Goal: Task Accomplishment & Management: Complete application form

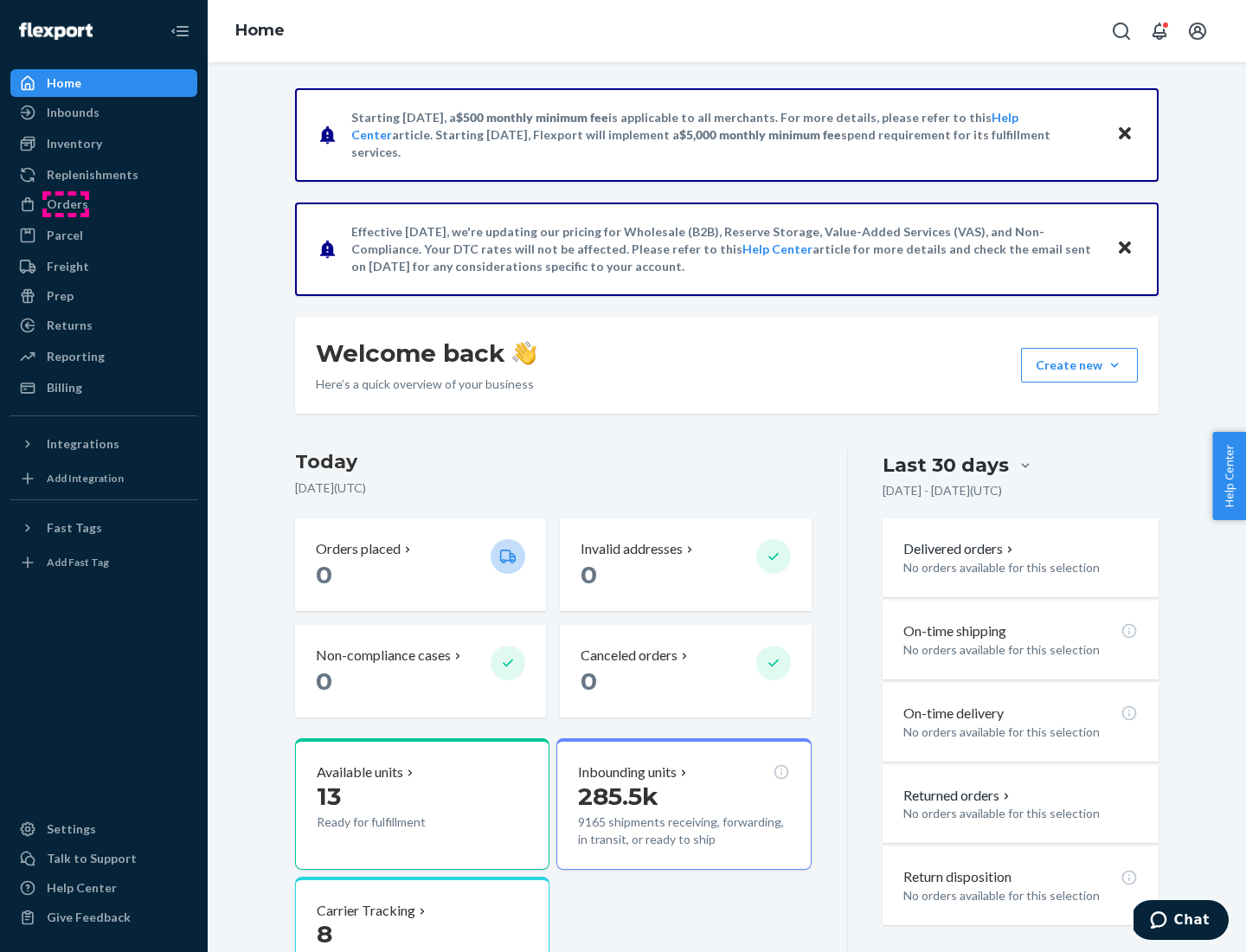
click at [66, 204] on div "Orders" at bounding box center [67, 204] width 42 height 17
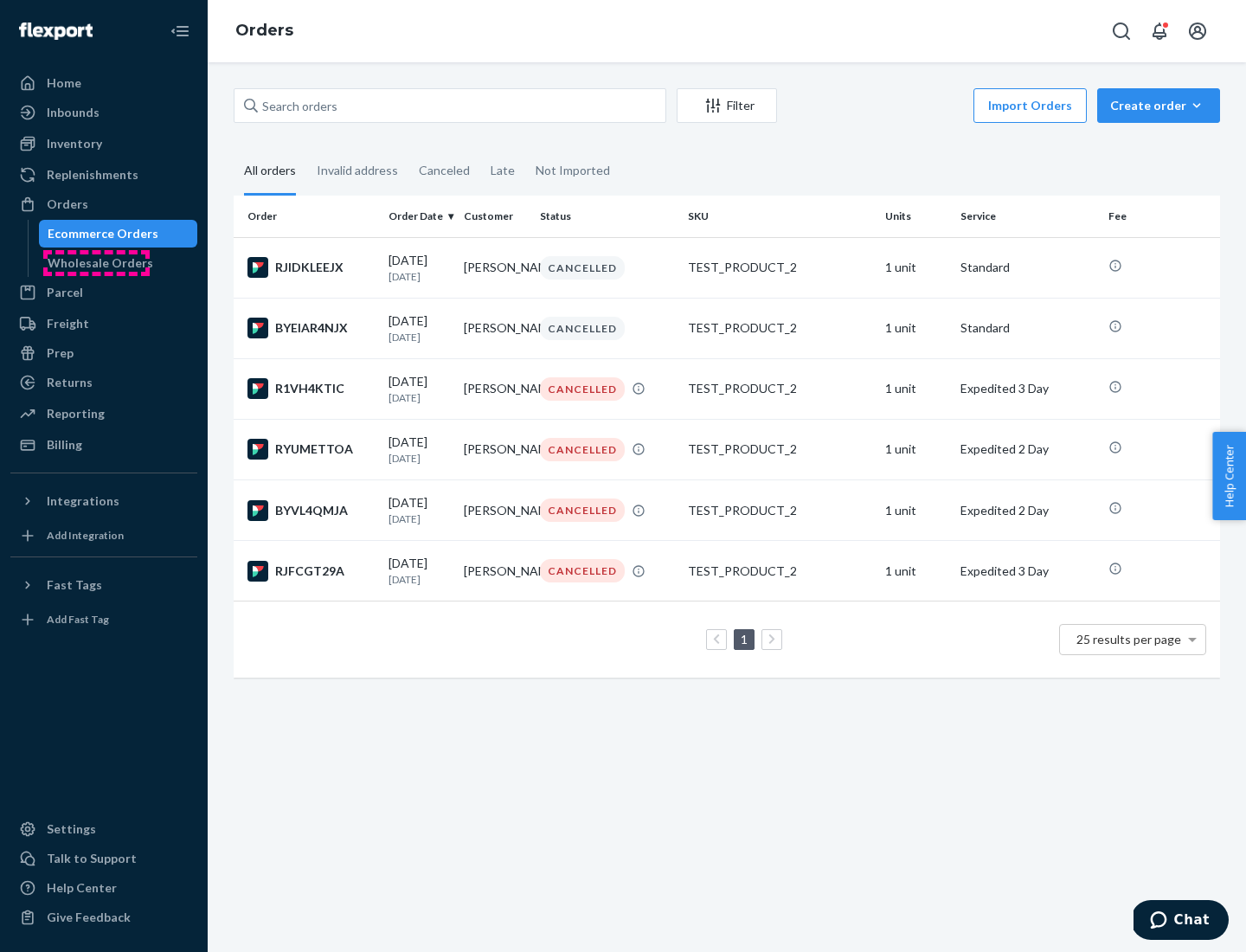
click at [96, 263] on div "Wholesale Orders" at bounding box center [100, 263] width 106 height 17
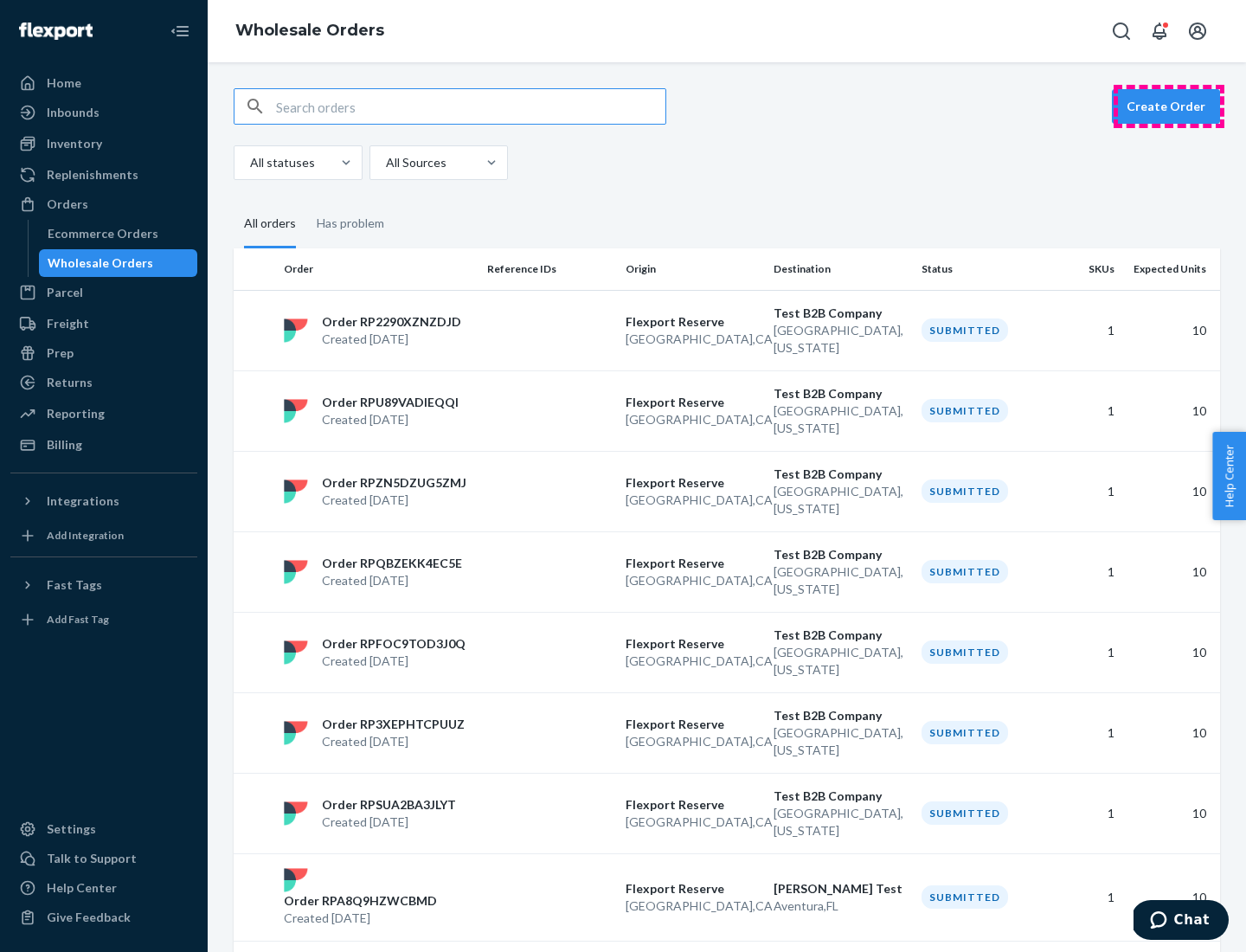
click at [1169, 106] on button "Create Order" at bounding box center [1166, 106] width 108 height 35
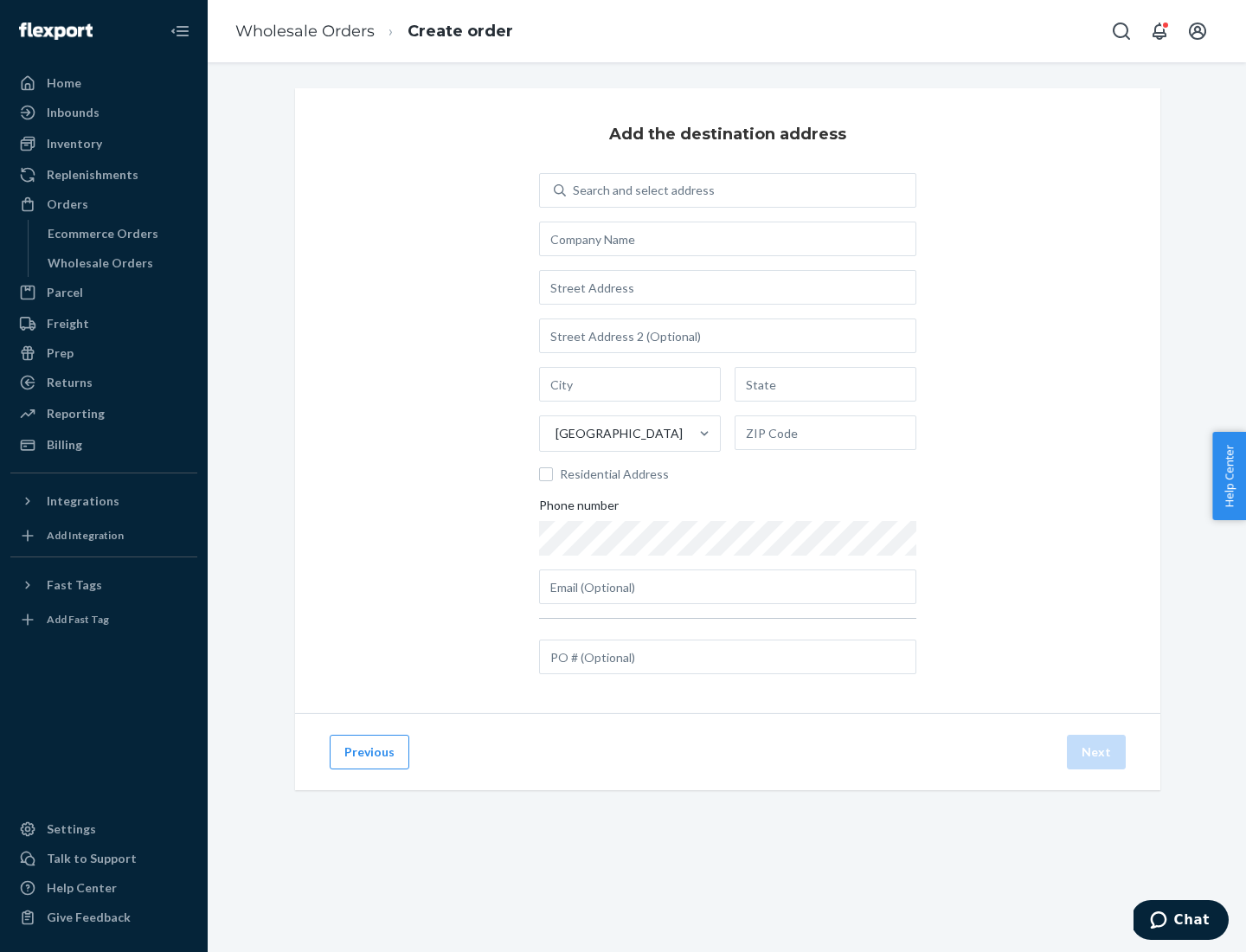
click at [640, 190] on div "Search and select address" at bounding box center [644, 190] width 142 height 17
click at [575, 190] on input "Search and select address" at bounding box center [574, 190] width 2 height 17
type input "[PERSON_NAME] Test"
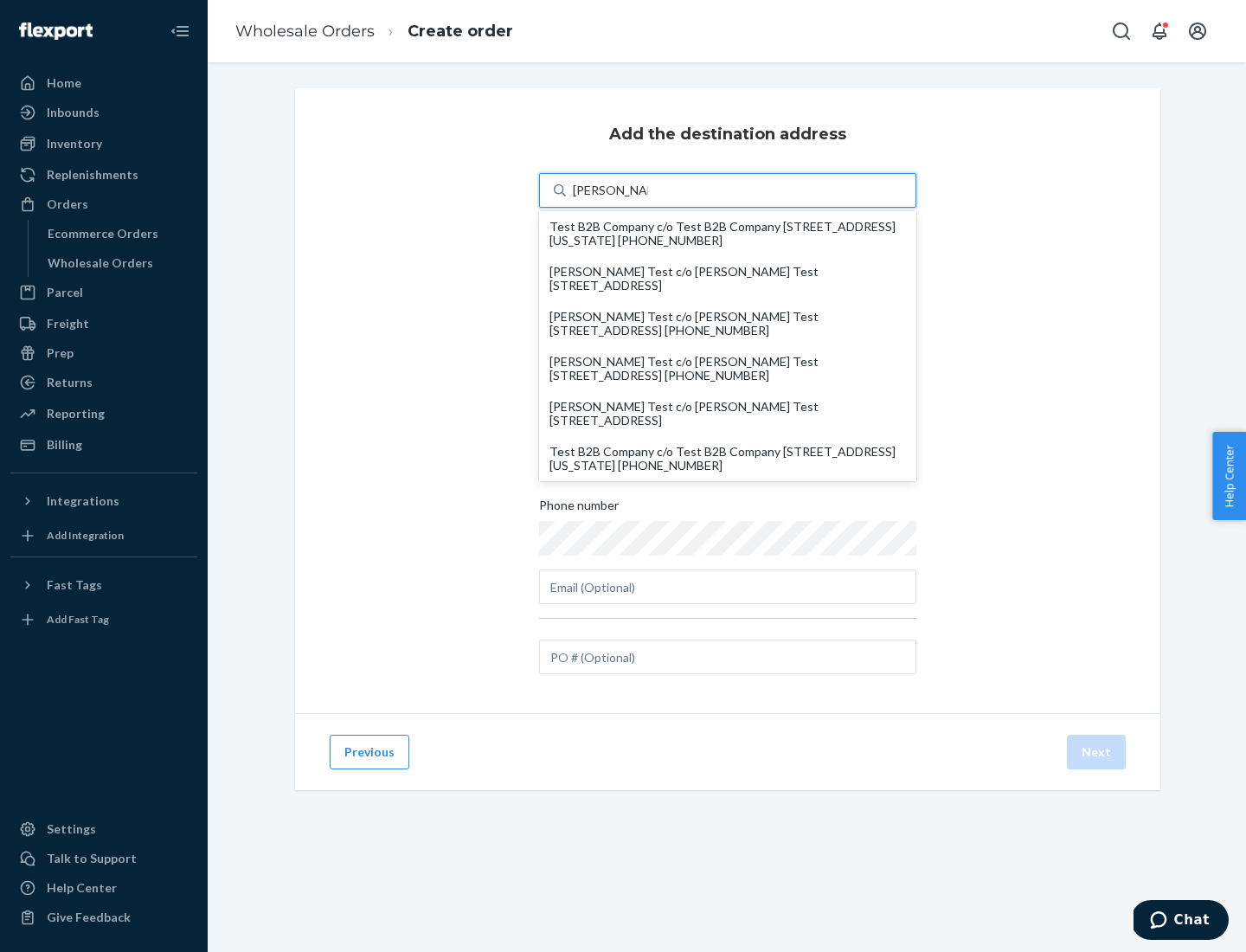
click at [728, 459] on div "Test B2B Company c/o Test B2B Company [STREET_ADDRESS][US_STATE] [PHONE_NUMBER]" at bounding box center [728, 459] width 356 height 28
click at [648, 199] on input "[PERSON_NAME] Test" at bounding box center [610, 190] width 75 height 17
type input "Test B2B Company"
type input "[GEOGRAPHIC_DATA]"
type input "[US_STATE]"
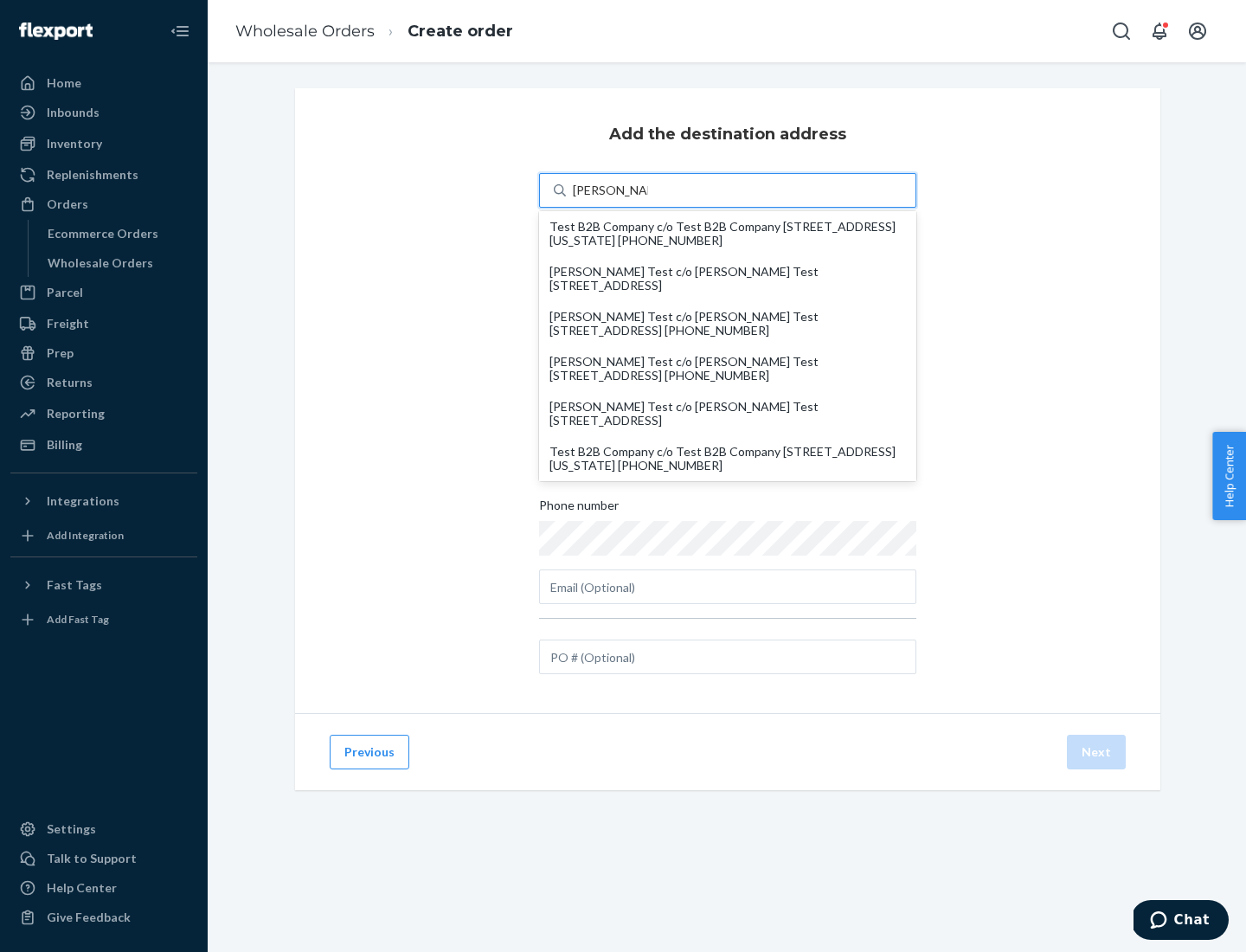
type input "29405"
type input "[STREET_ADDRESS]"
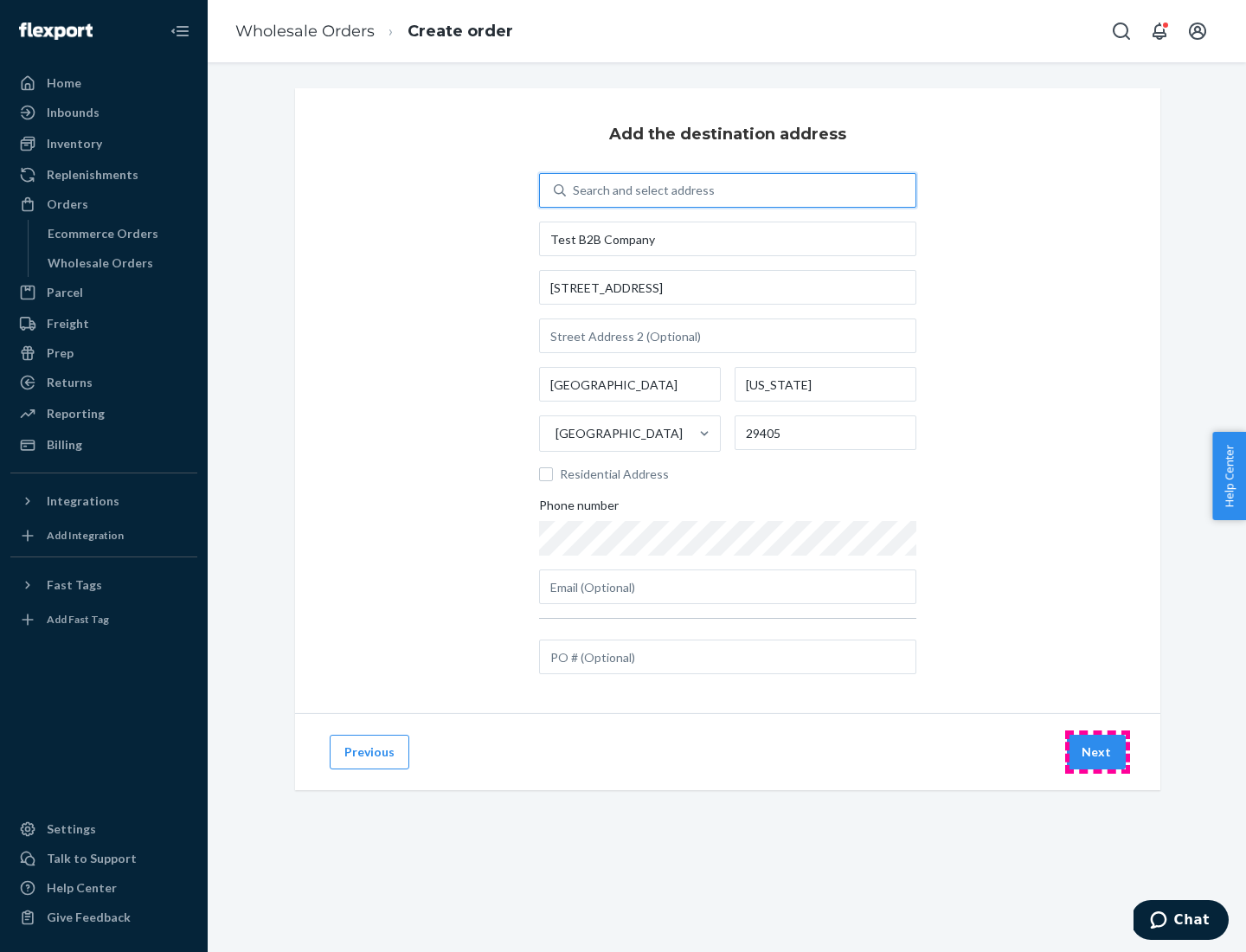
click at [1097, 752] on button "Next" at bounding box center [1096, 752] width 59 height 35
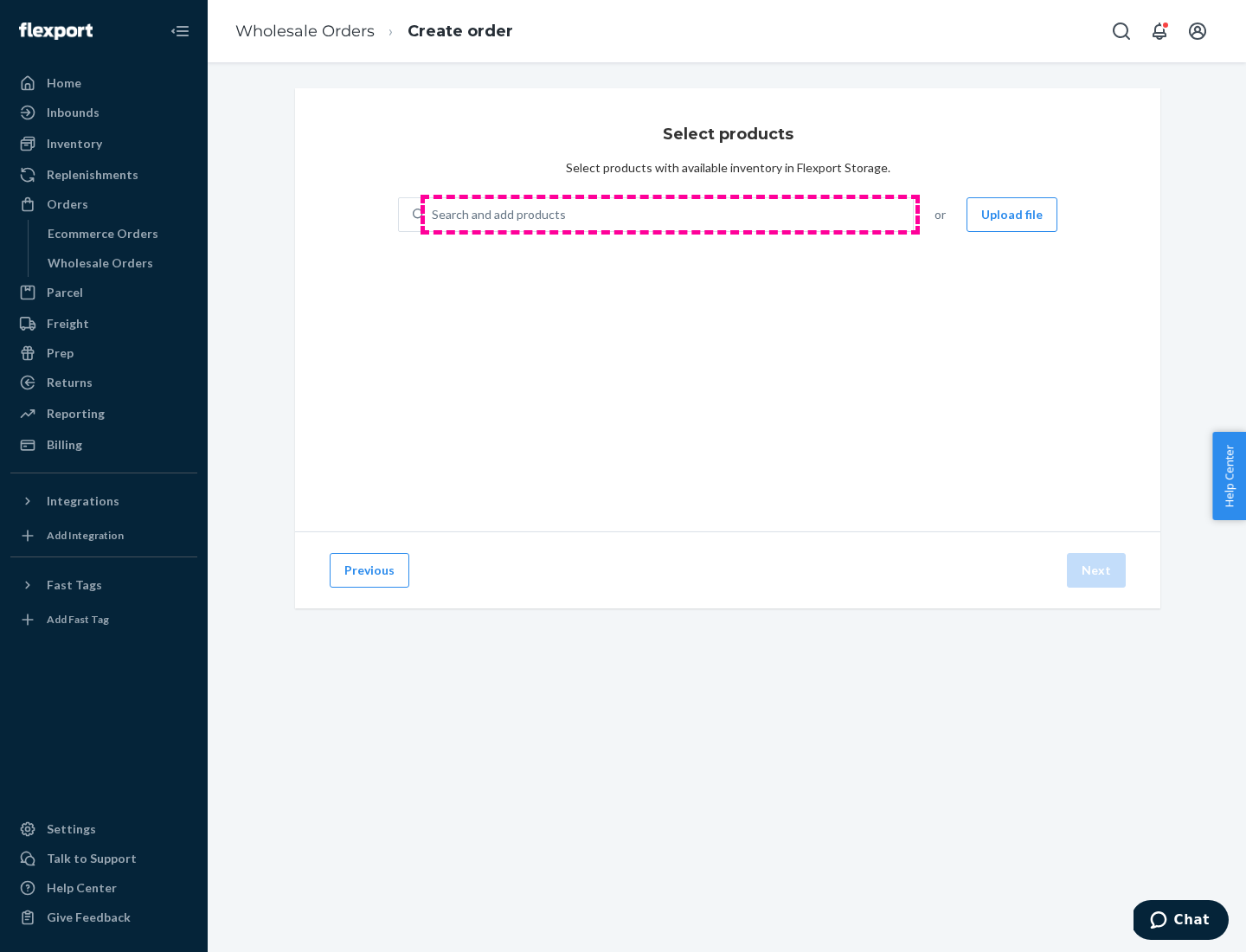
click at [670, 215] on div "Search and add products" at bounding box center [669, 215] width 488 height 31
click at [434, 215] on input "Search and add products" at bounding box center [433, 215] width 2 height 17
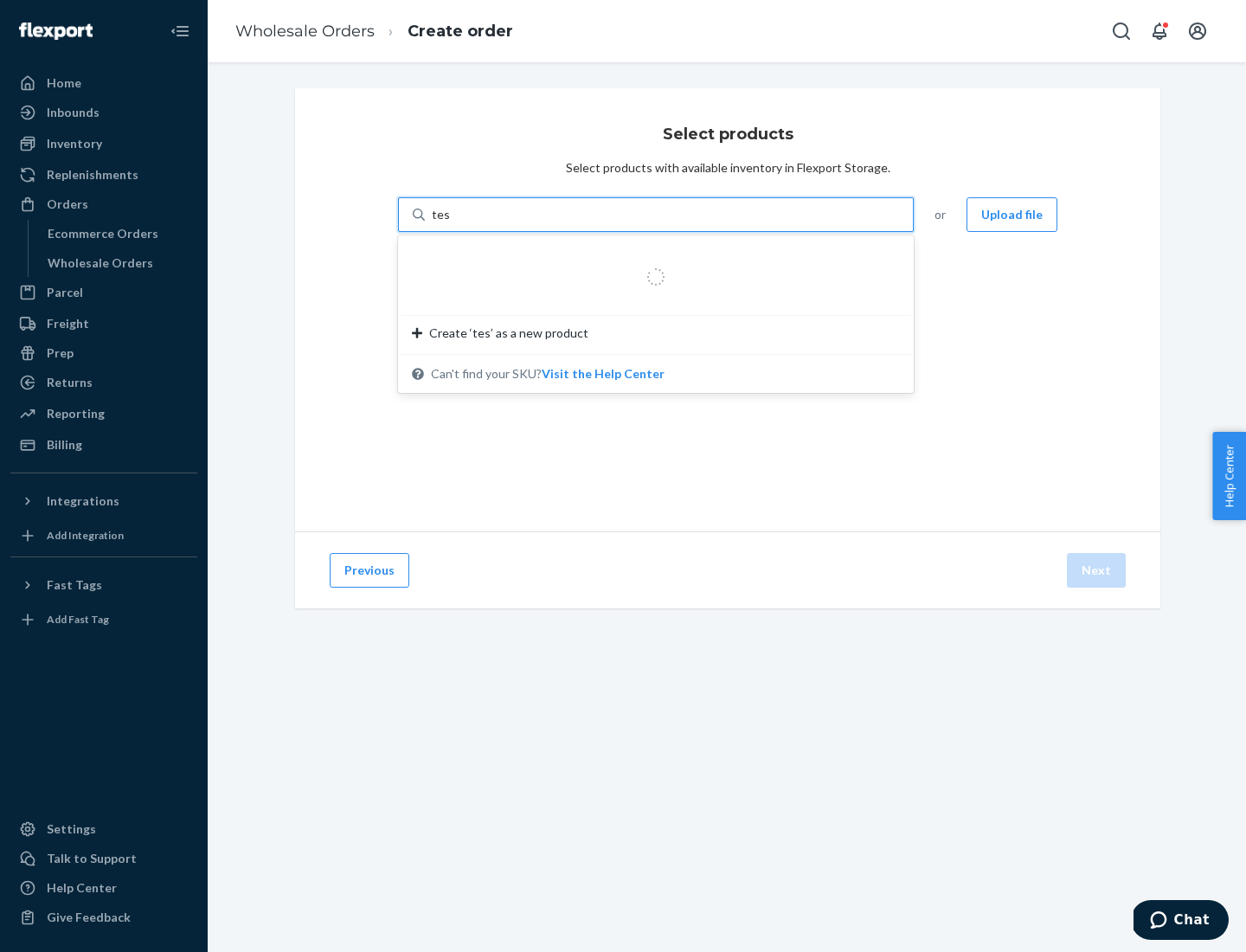
type input "test"
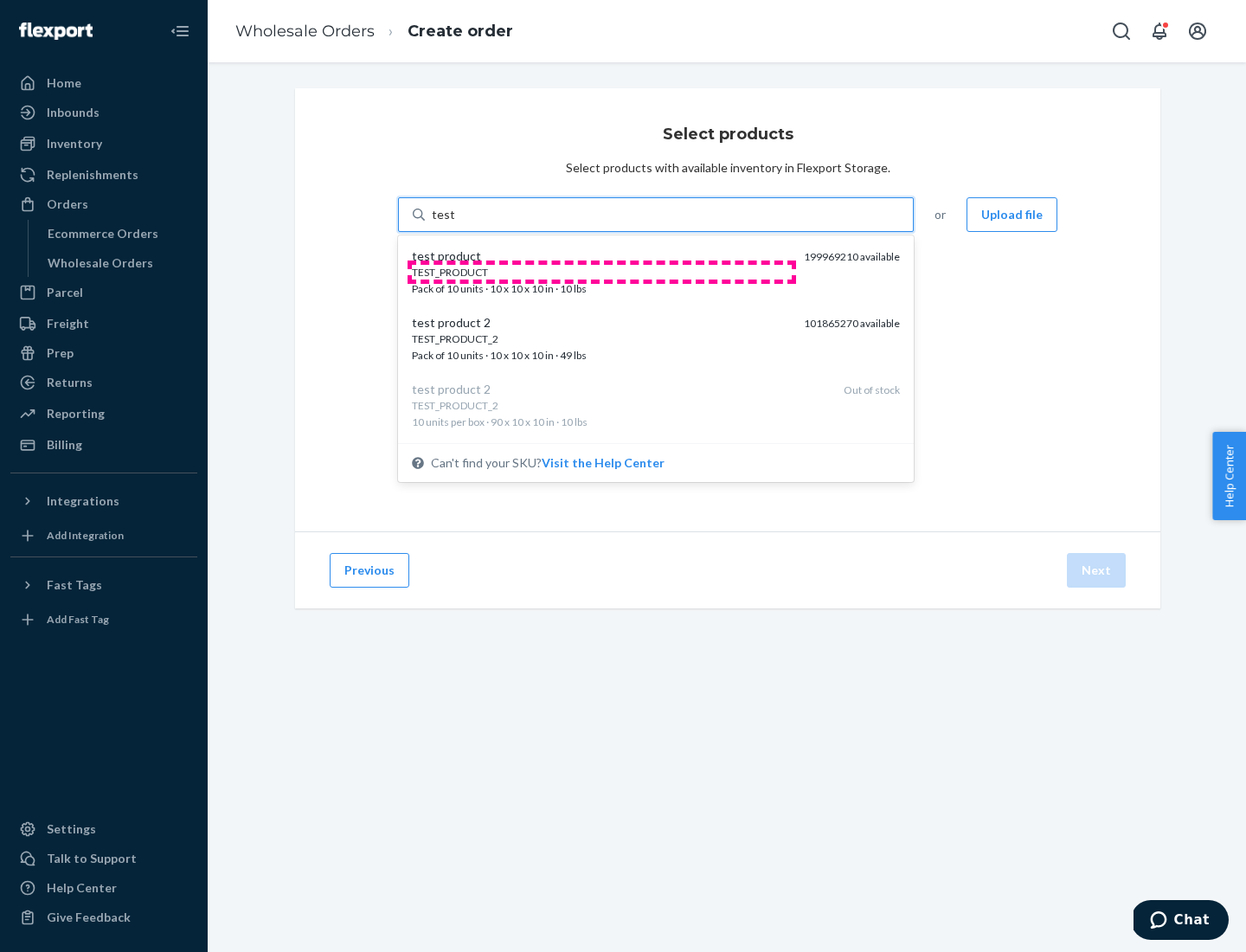
click at [601, 272] on div "TEST_PRODUCT" at bounding box center [601, 272] width 378 height 15
click at [454, 223] on input "test" at bounding box center [443, 215] width 22 height 17
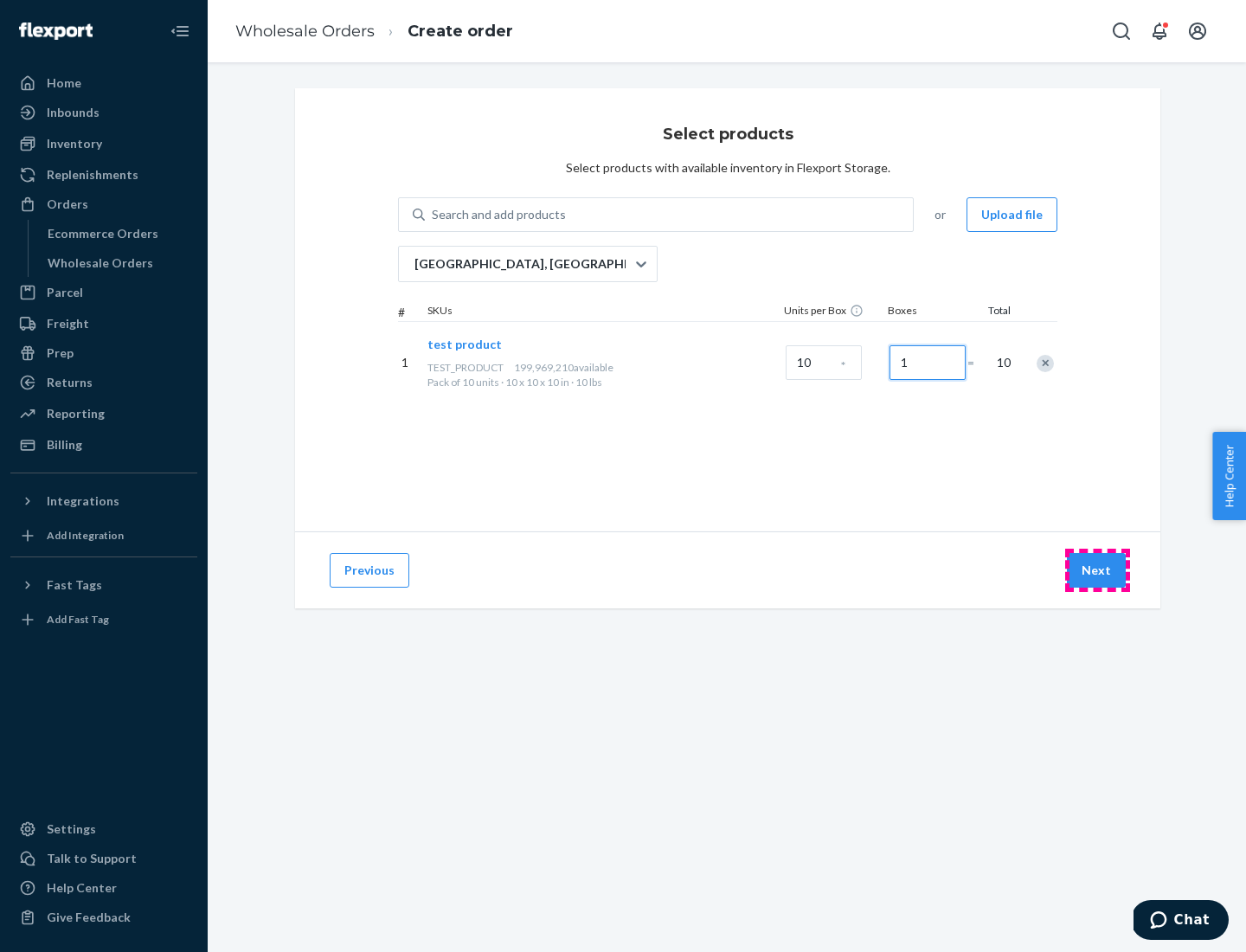
type input "1"
click at [1097, 570] on button "Next" at bounding box center [1096, 570] width 59 height 35
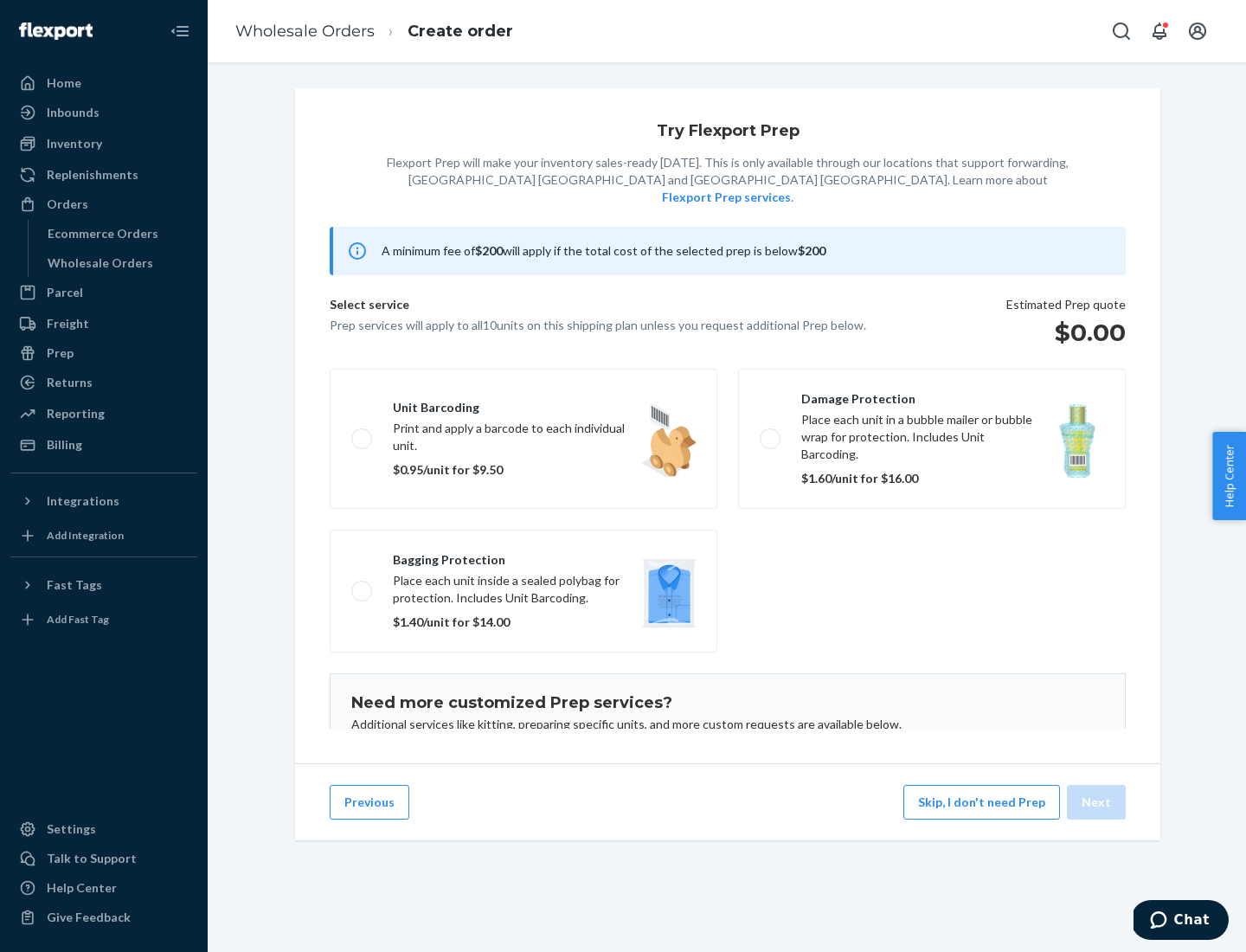
scroll to position [113, 0]
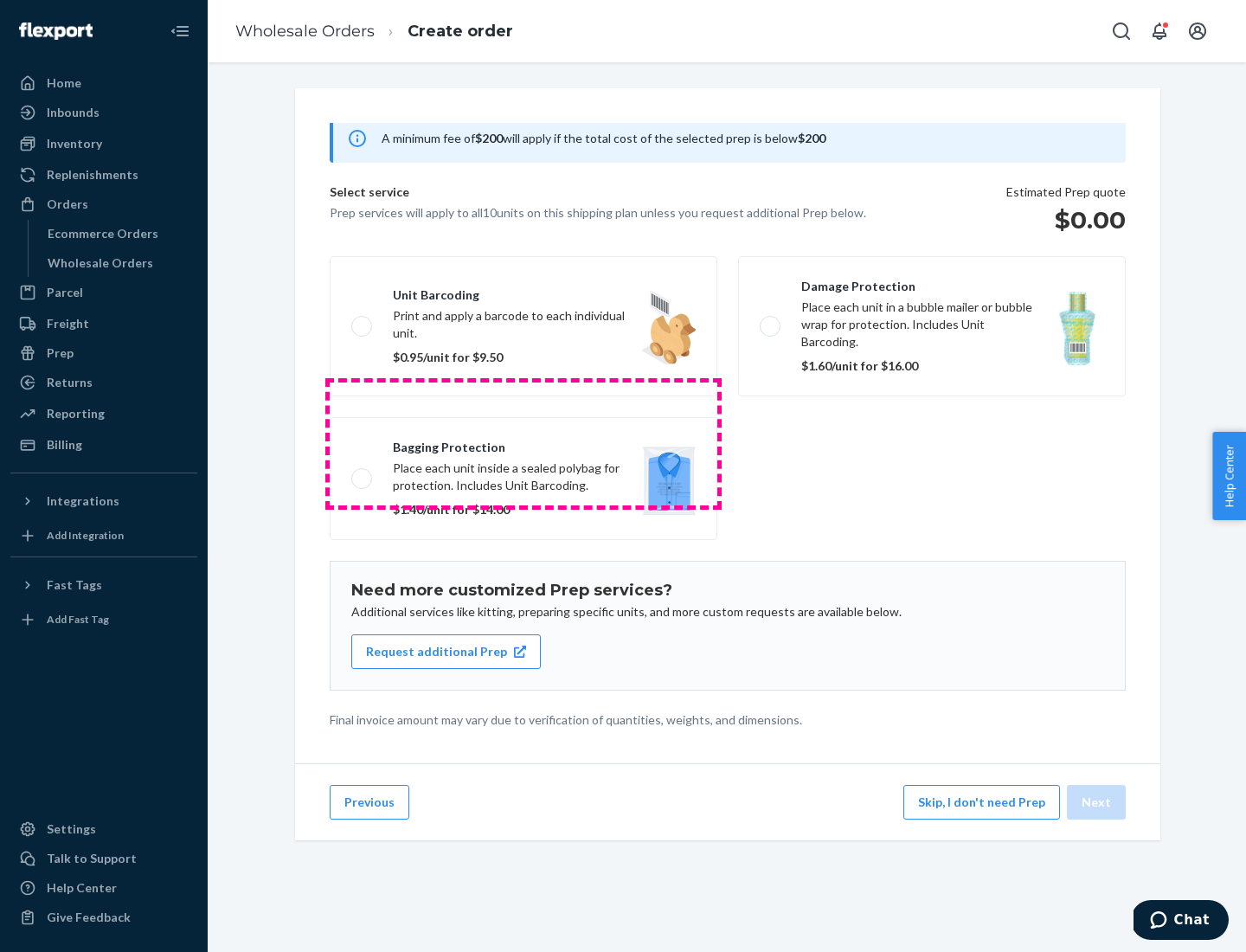
click at [523, 443] on label "Bagging protection Place each unit inside a sealed polybag for protection. Incl…" at bounding box center [523, 479] width 388 height 123
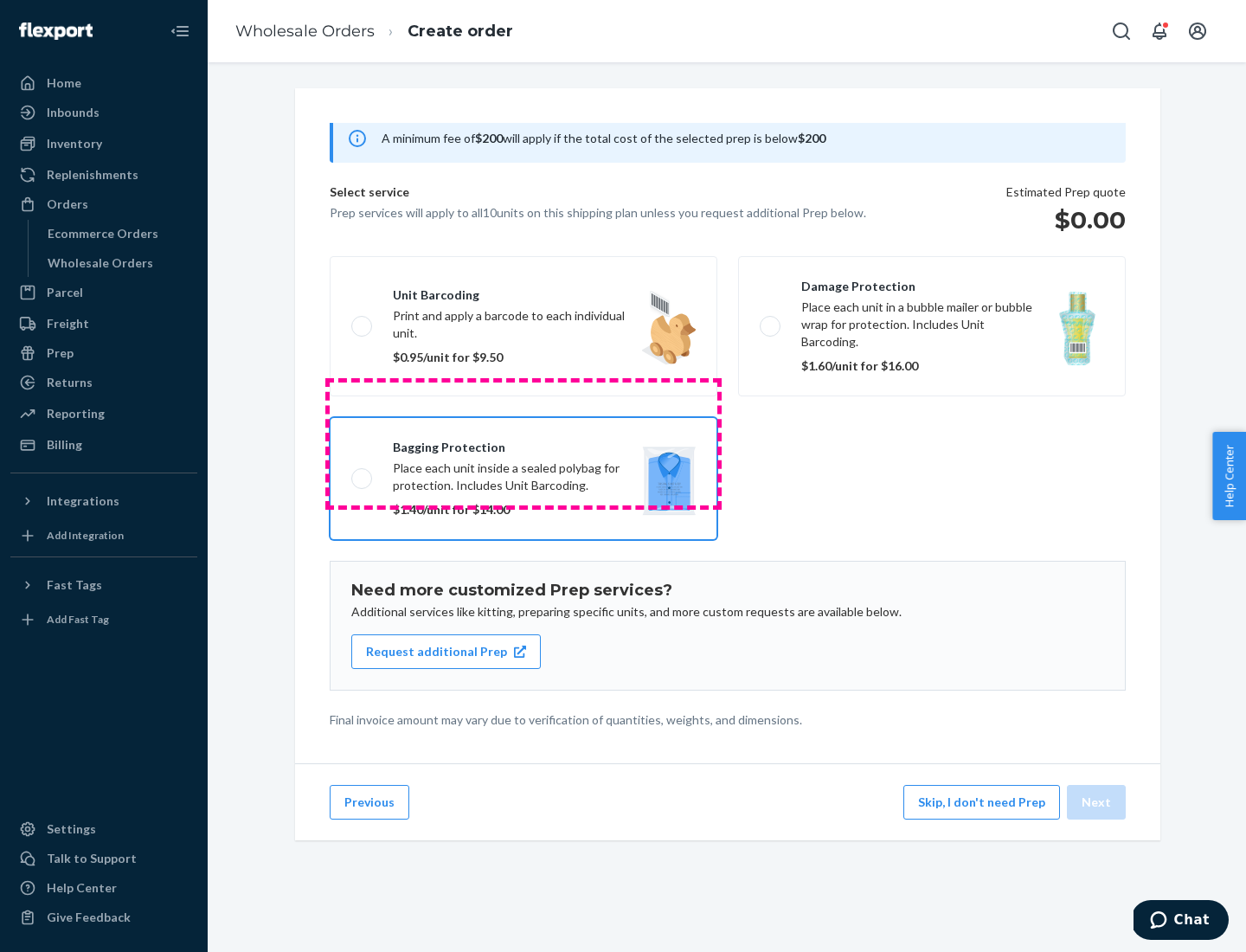
click at [363, 473] on input "Bagging protection Place each unit inside a sealed polybag for protection. Incl…" at bounding box center [356, 478] width 11 height 11
checkbox input "true"
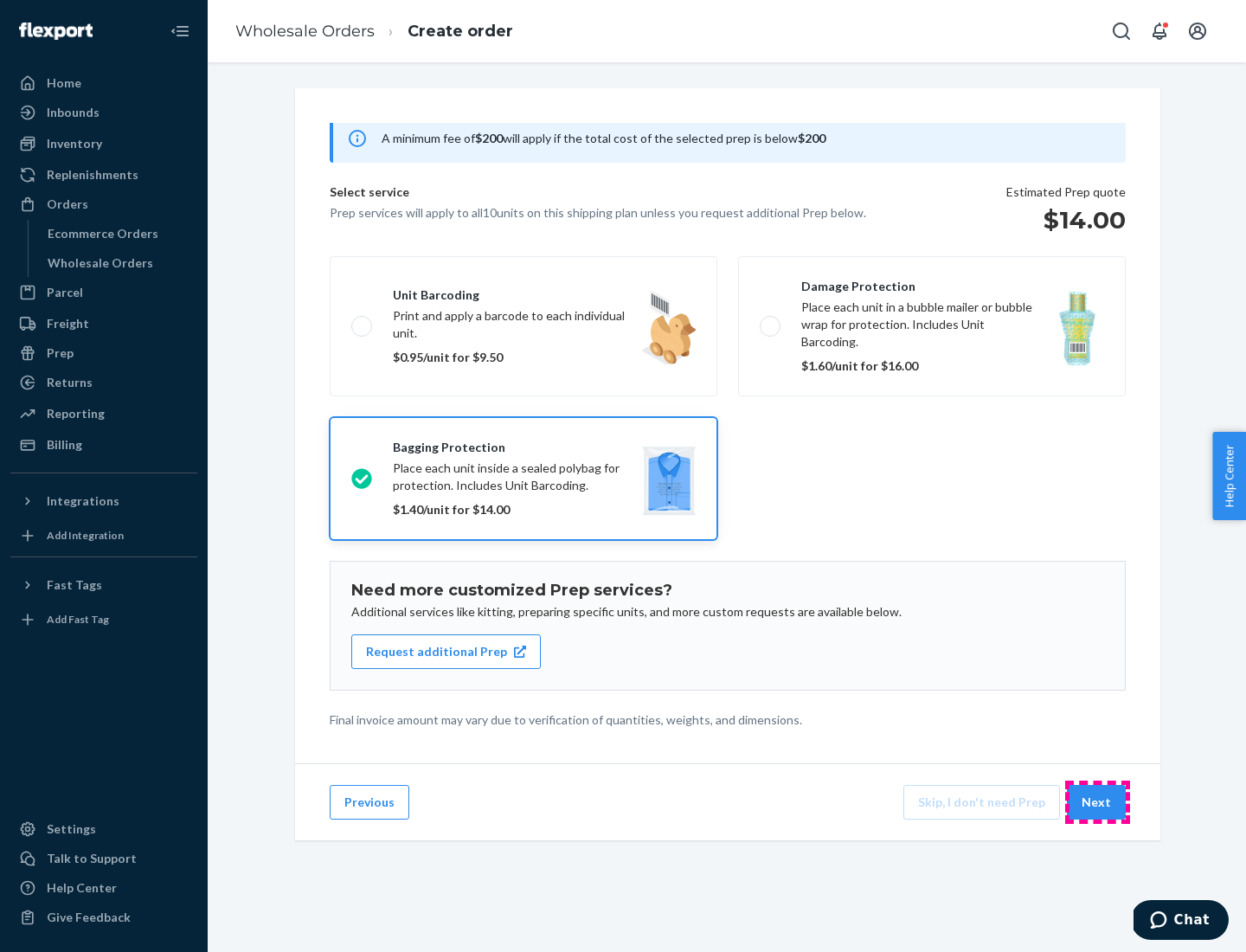
click at [1097, 802] on button "Next" at bounding box center [1096, 802] width 59 height 35
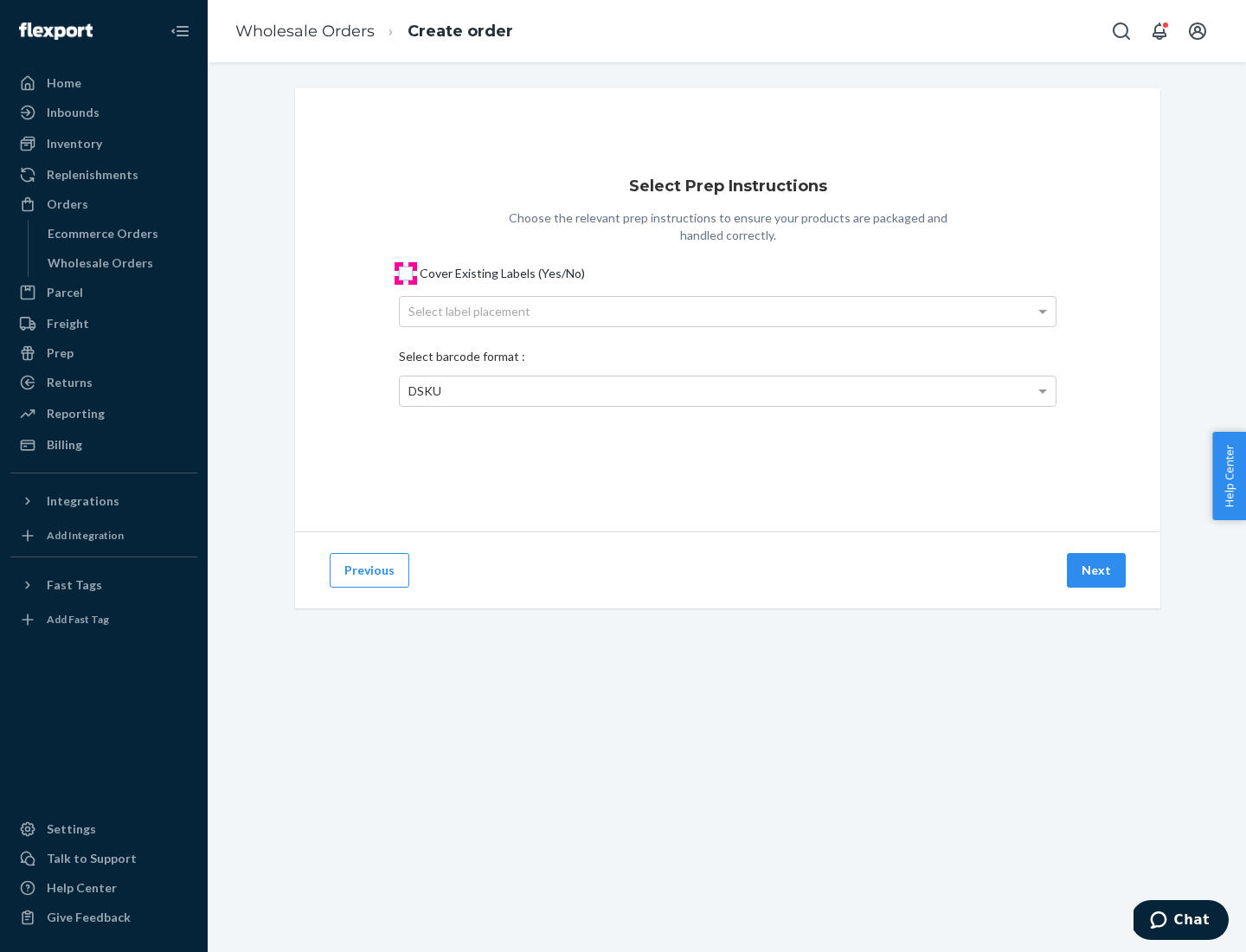
click at [406, 273] on input "Cover Existing Labels (Yes/No)" at bounding box center [406, 273] width 14 height 14
checkbox input "true"
click at [728, 311] on div "Select label placement" at bounding box center [728, 312] width 656 height 29
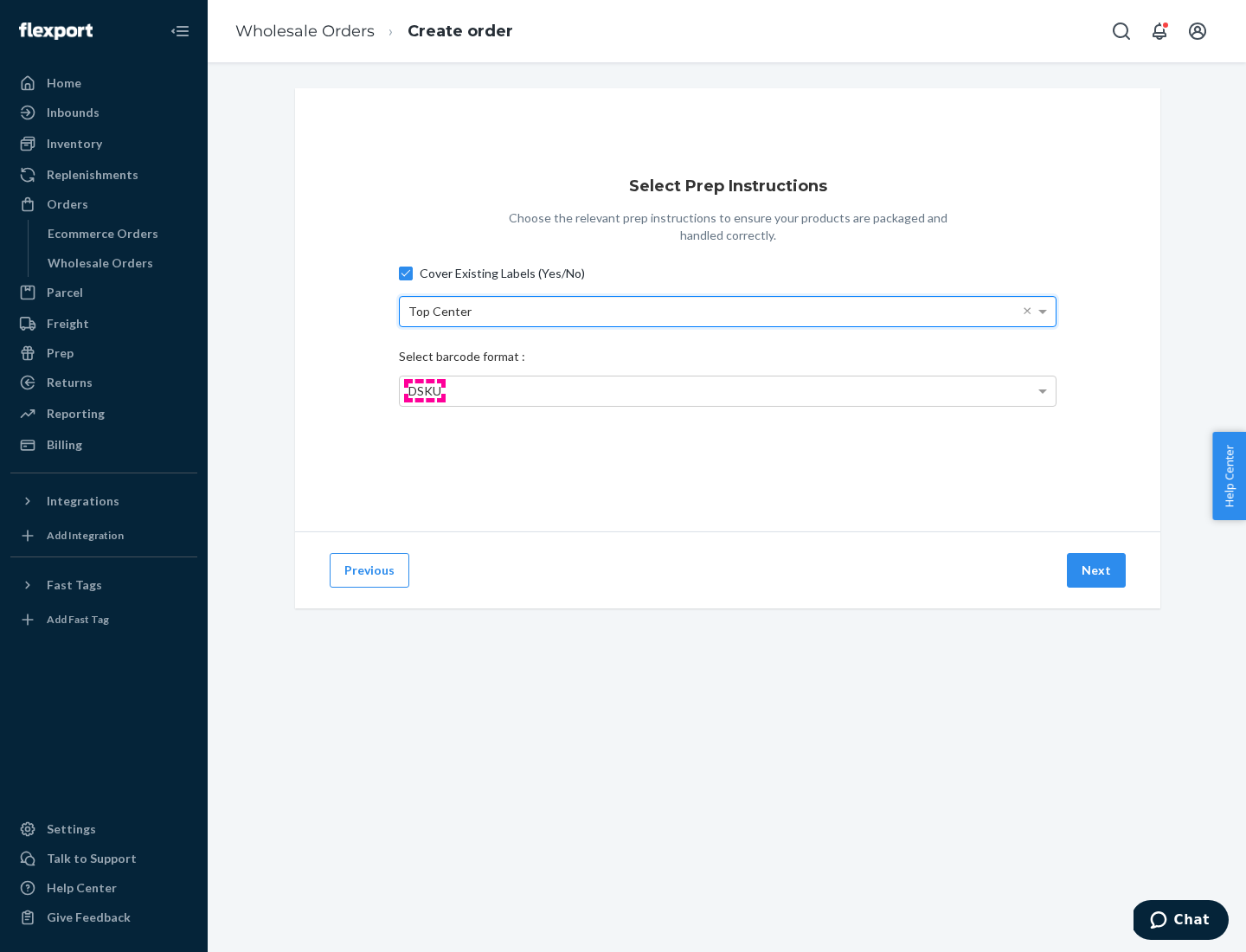
click at [424, 390] on span "DSKU" at bounding box center [425, 390] width 33 height 15
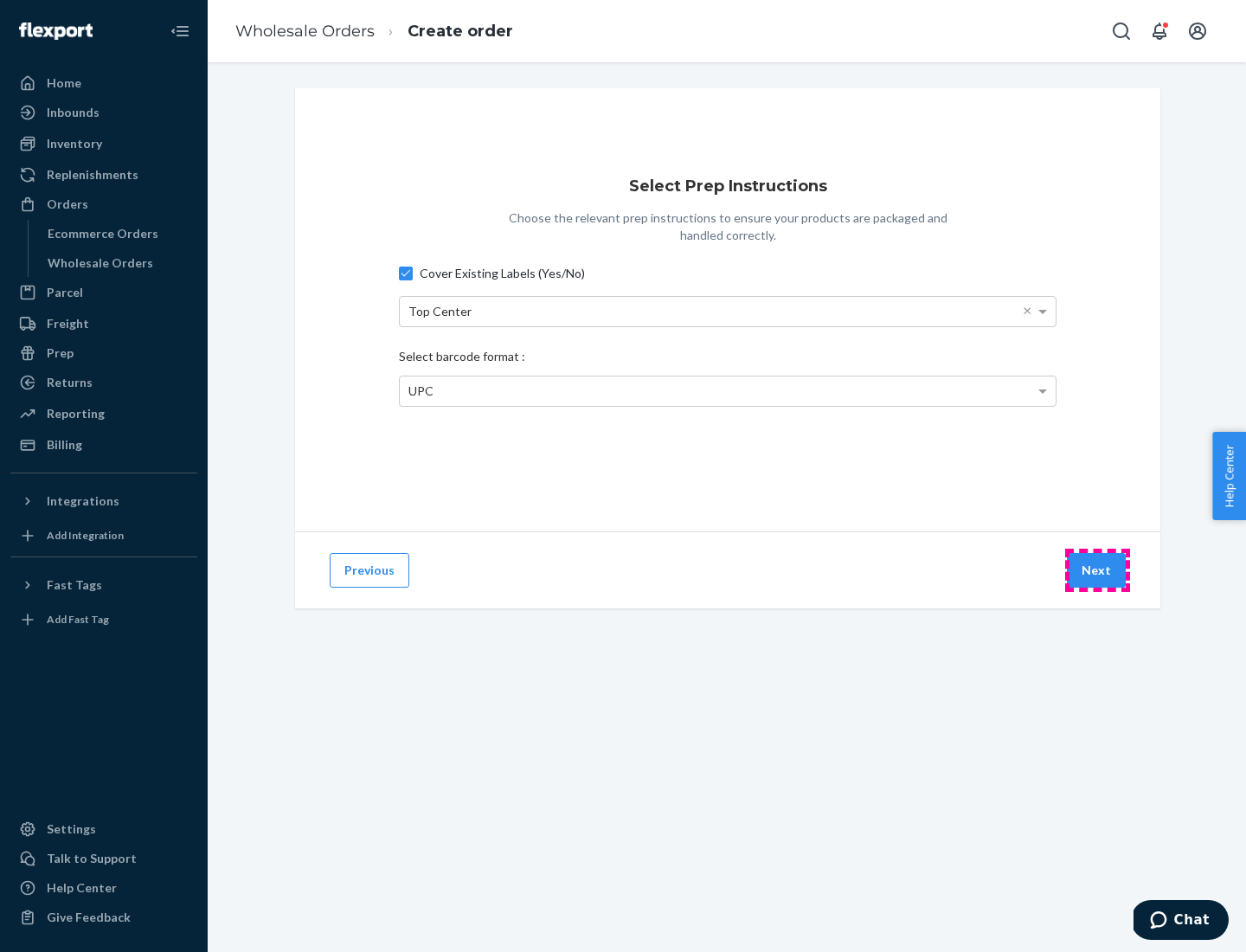
click at [1097, 570] on button "Next" at bounding box center [1096, 570] width 59 height 35
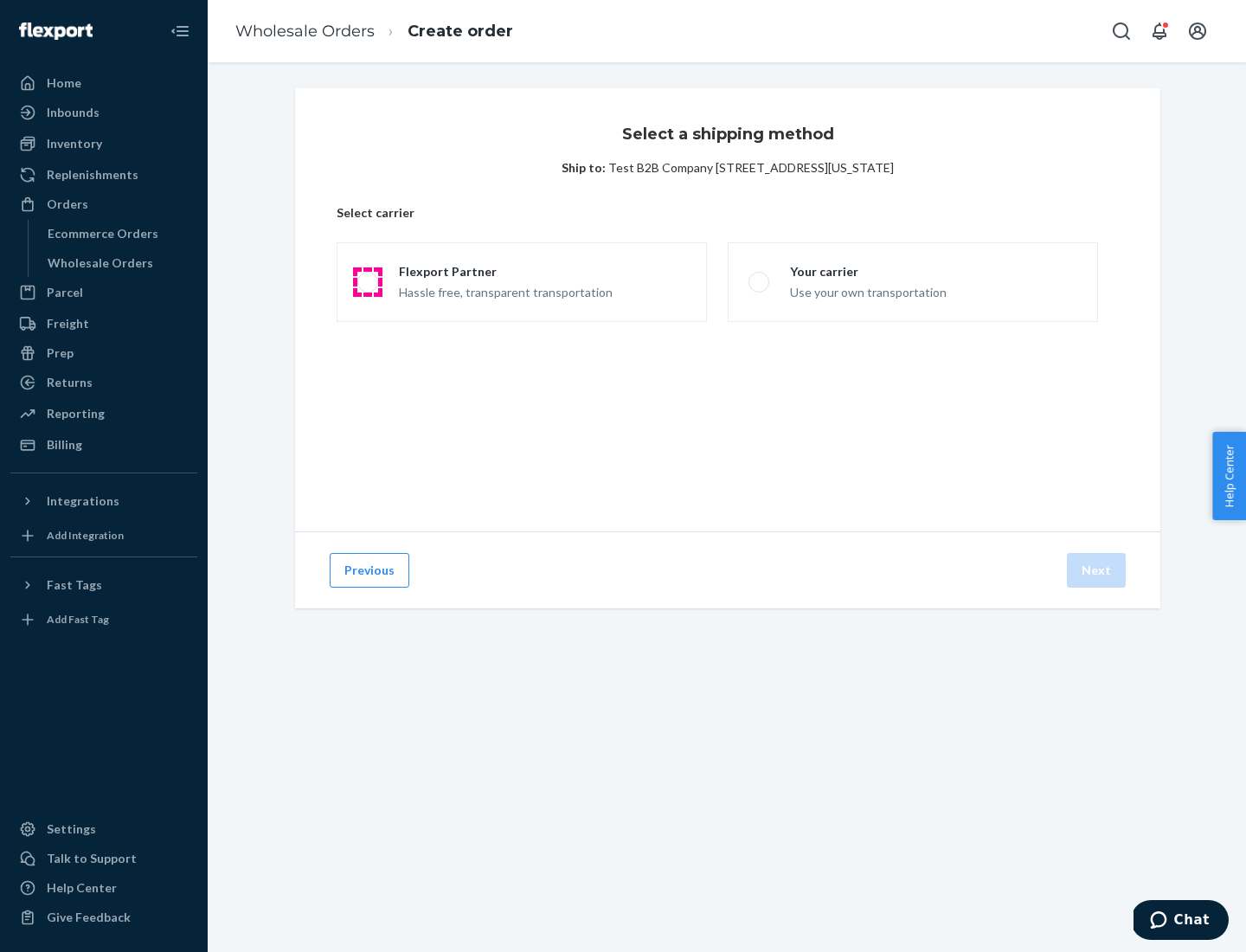
click at [367, 282] on span at bounding box center [368, 282] width 21 height 21
click at [367, 282] on input "Flexport Partner Hassle free, transparent transportation" at bounding box center [363, 282] width 11 height 11
radio input "true"
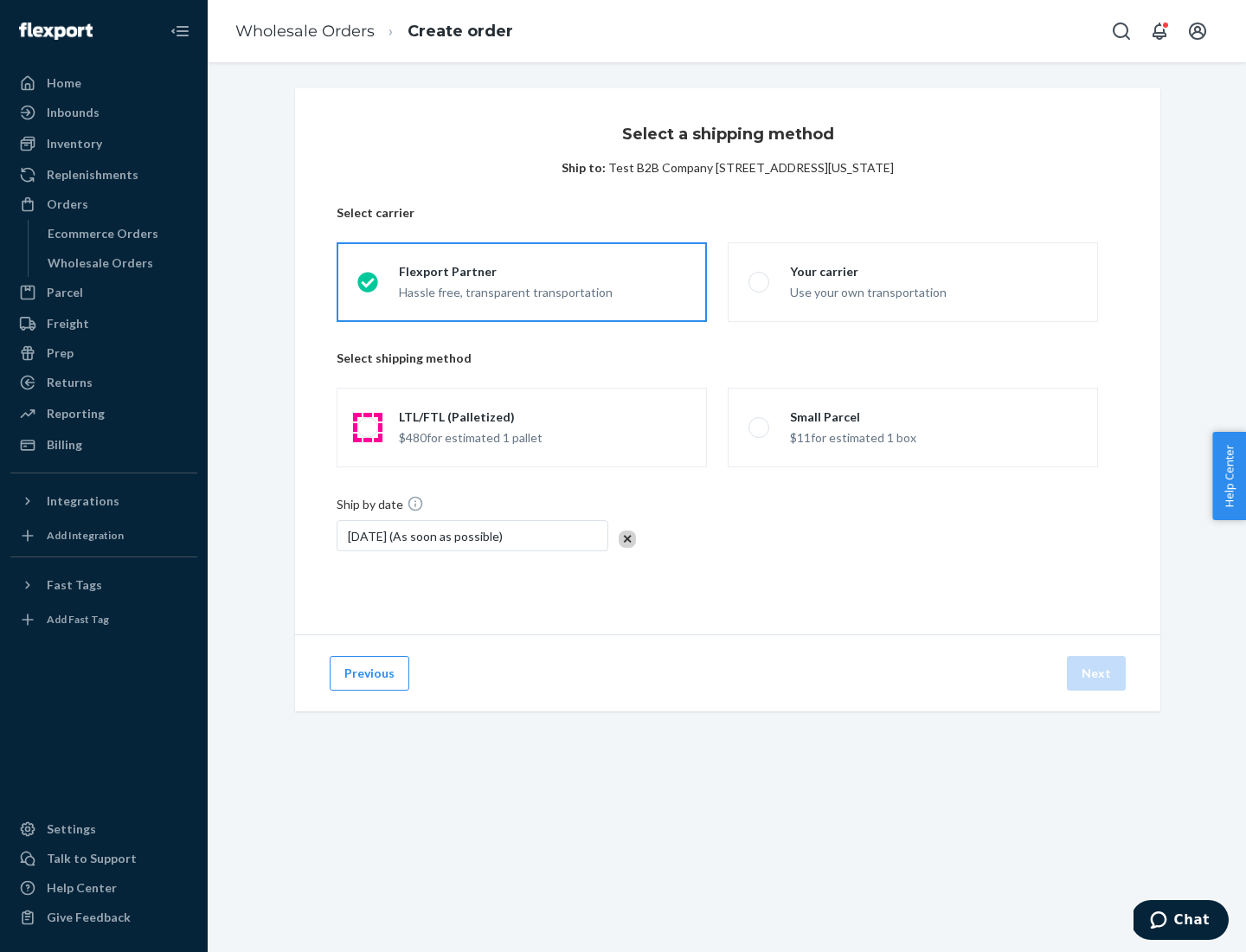
click at [367, 428] on span at bounding box center [368, 428] width 21 height 21
click at [367, 428] on input "LTL/FTL (Palletized) $480 for estimated 1 pallet" at bounding box center [363, 428] width 11 height 11
radio input "true"
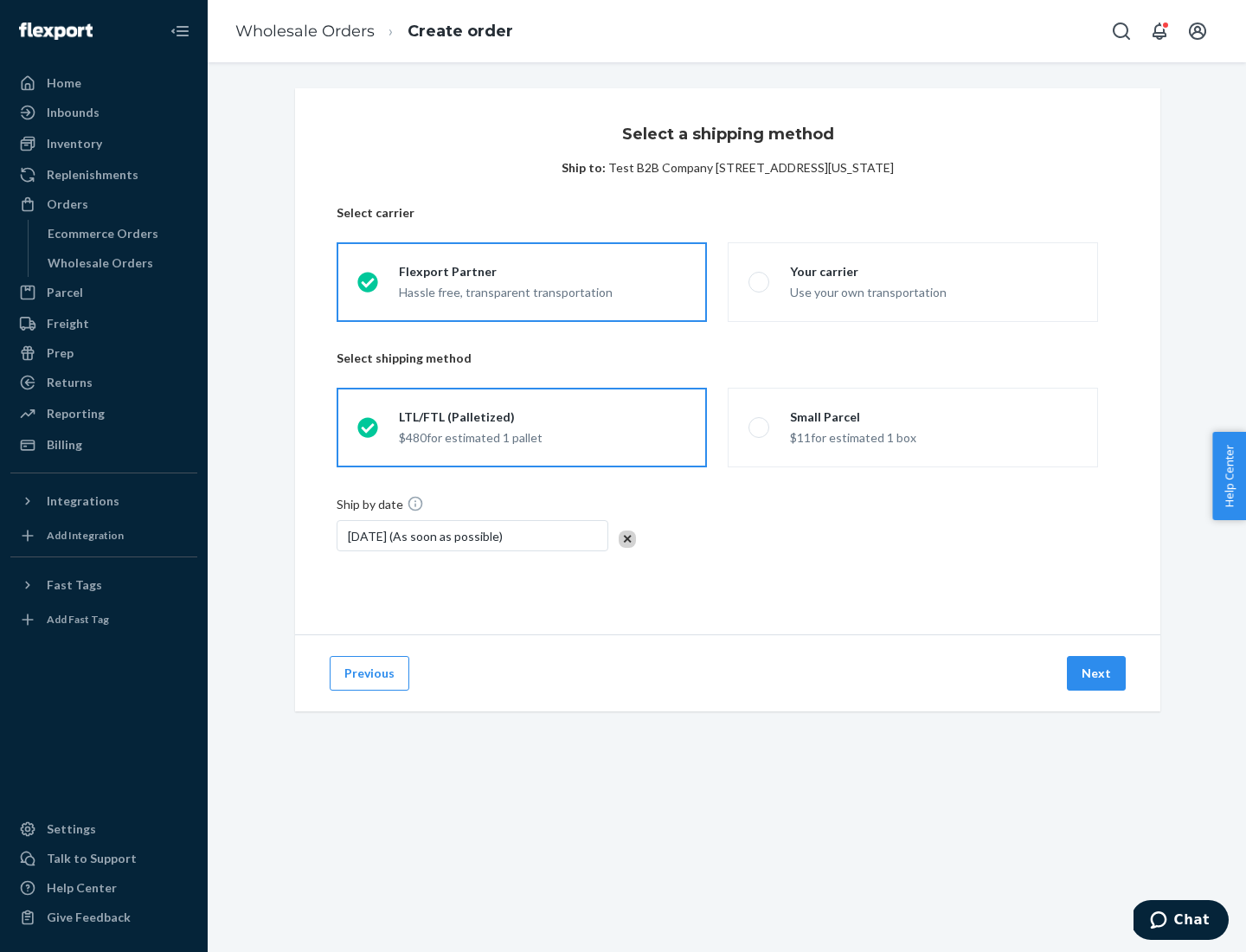
click at [1097, 673] on button "Next" at bounding box center [1096, 673] width 59 height 35
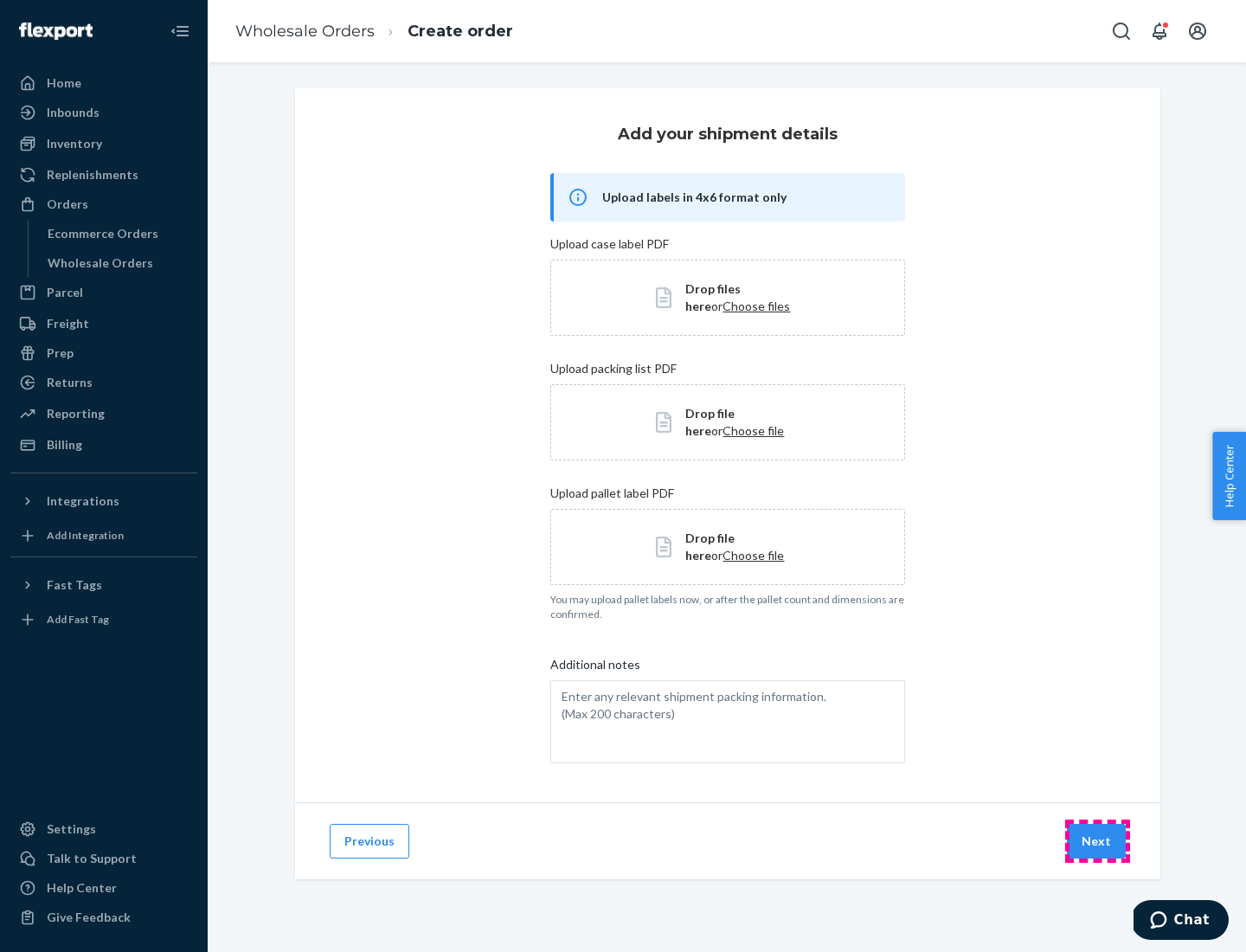
click at [1097, 841] on button "Next" at bounding box center [1096, 841] width 59 height 35
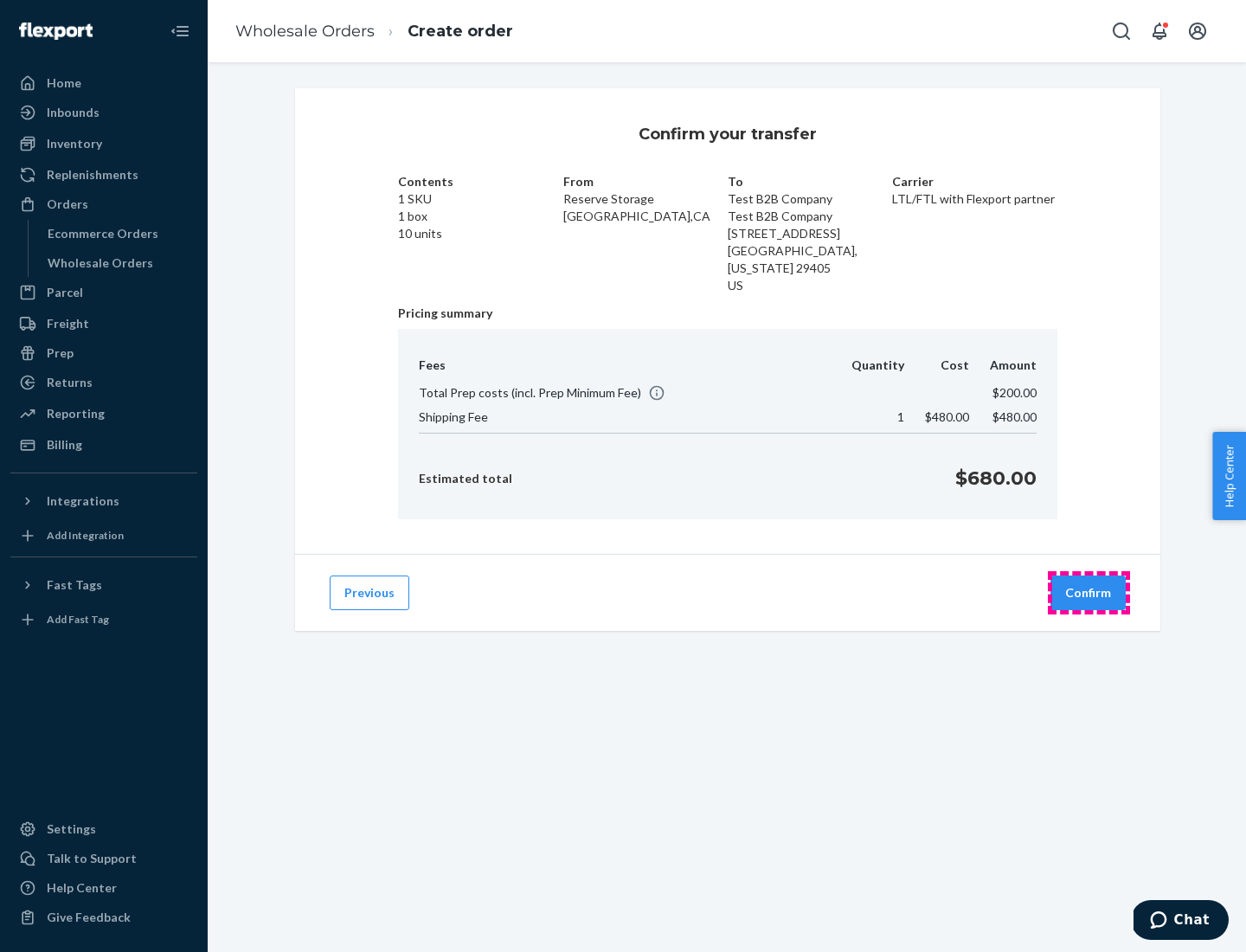
click at [1089, 593] on button "Confirm" at bounding box center [1088, 593] width 75 height 35
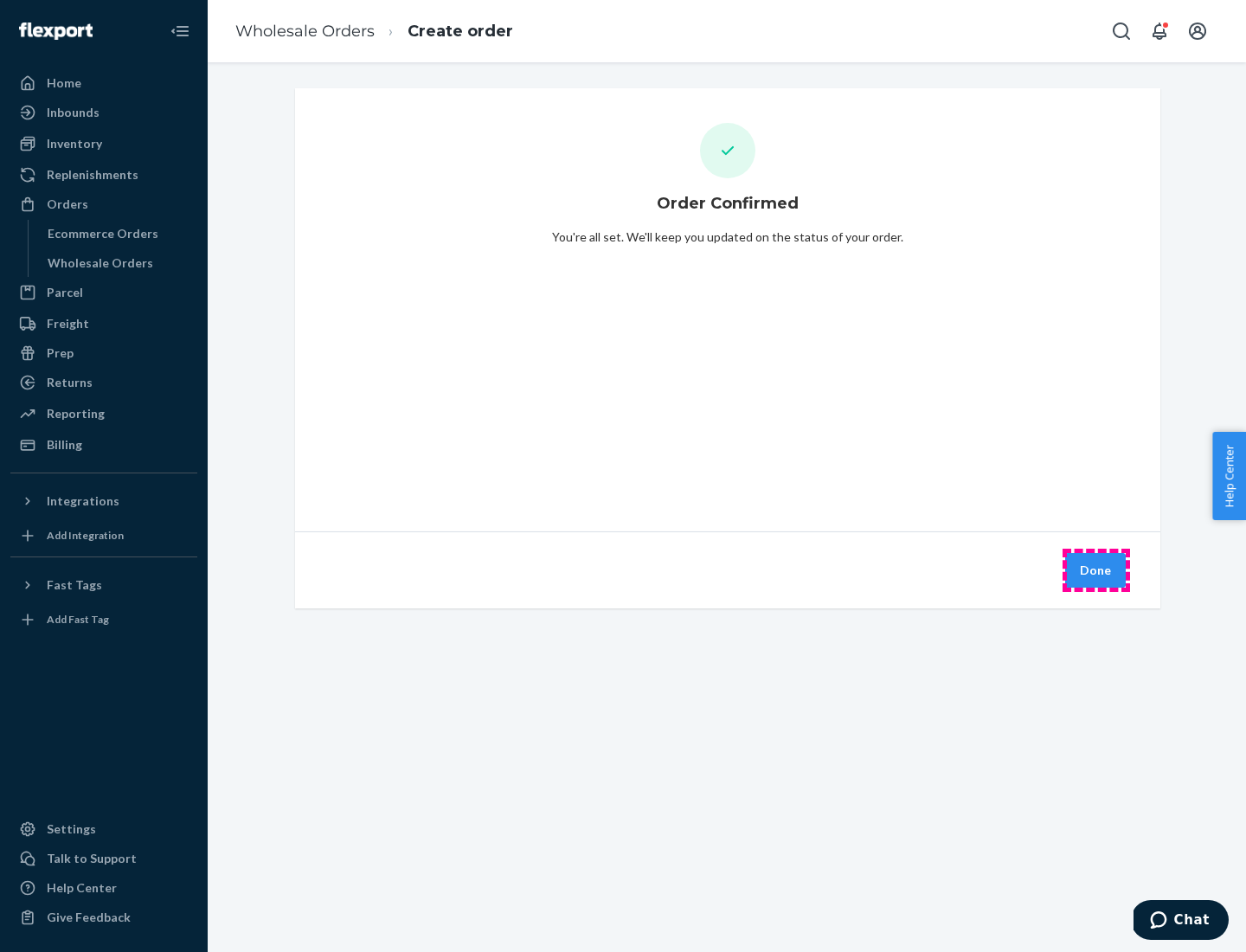
click at [1096, 570] on button "Done" at bounding box center [1095, 570] width 61 height 35
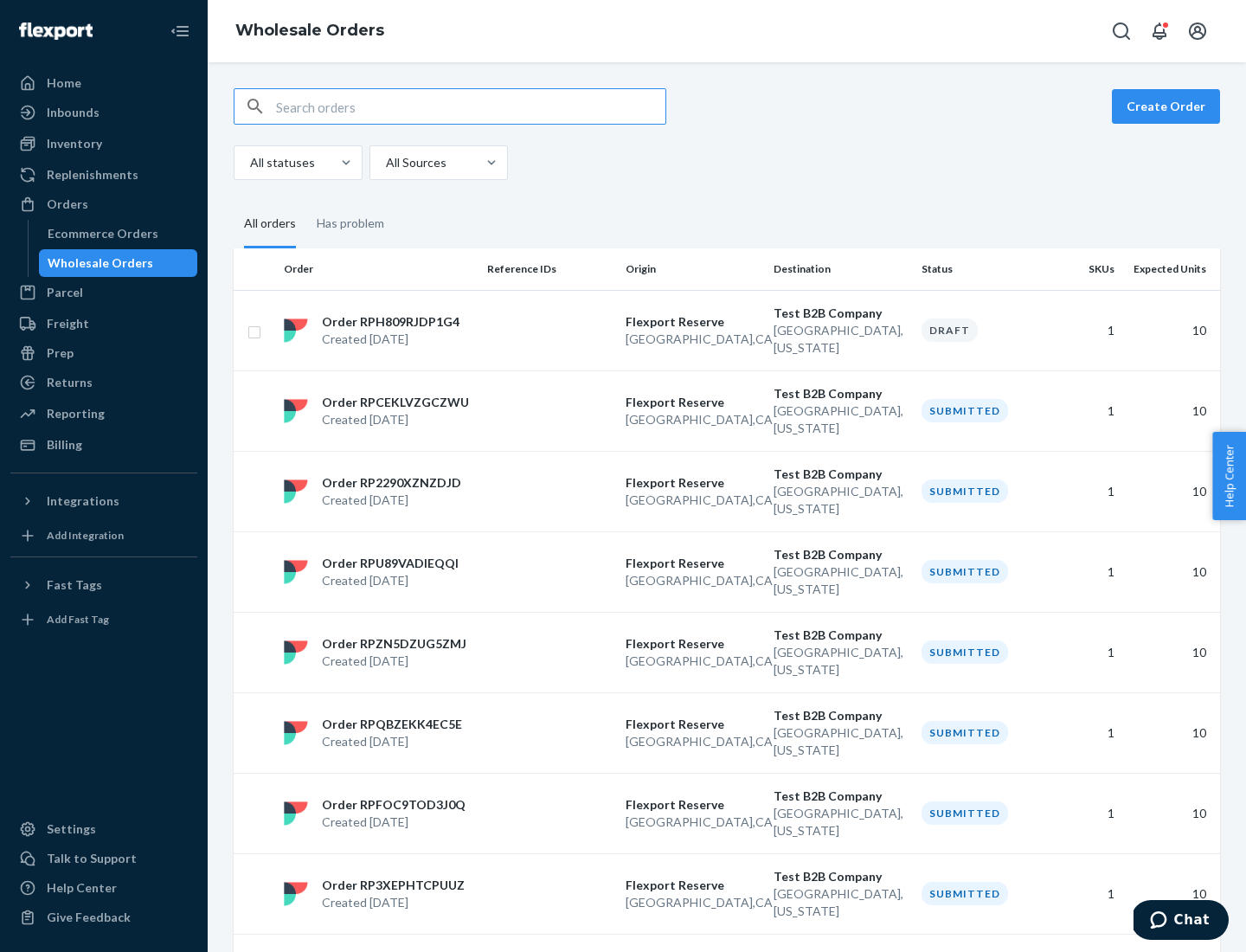
click at [104, 204] on div "Orders" at bounding box center [104, 204] width 183 height 24
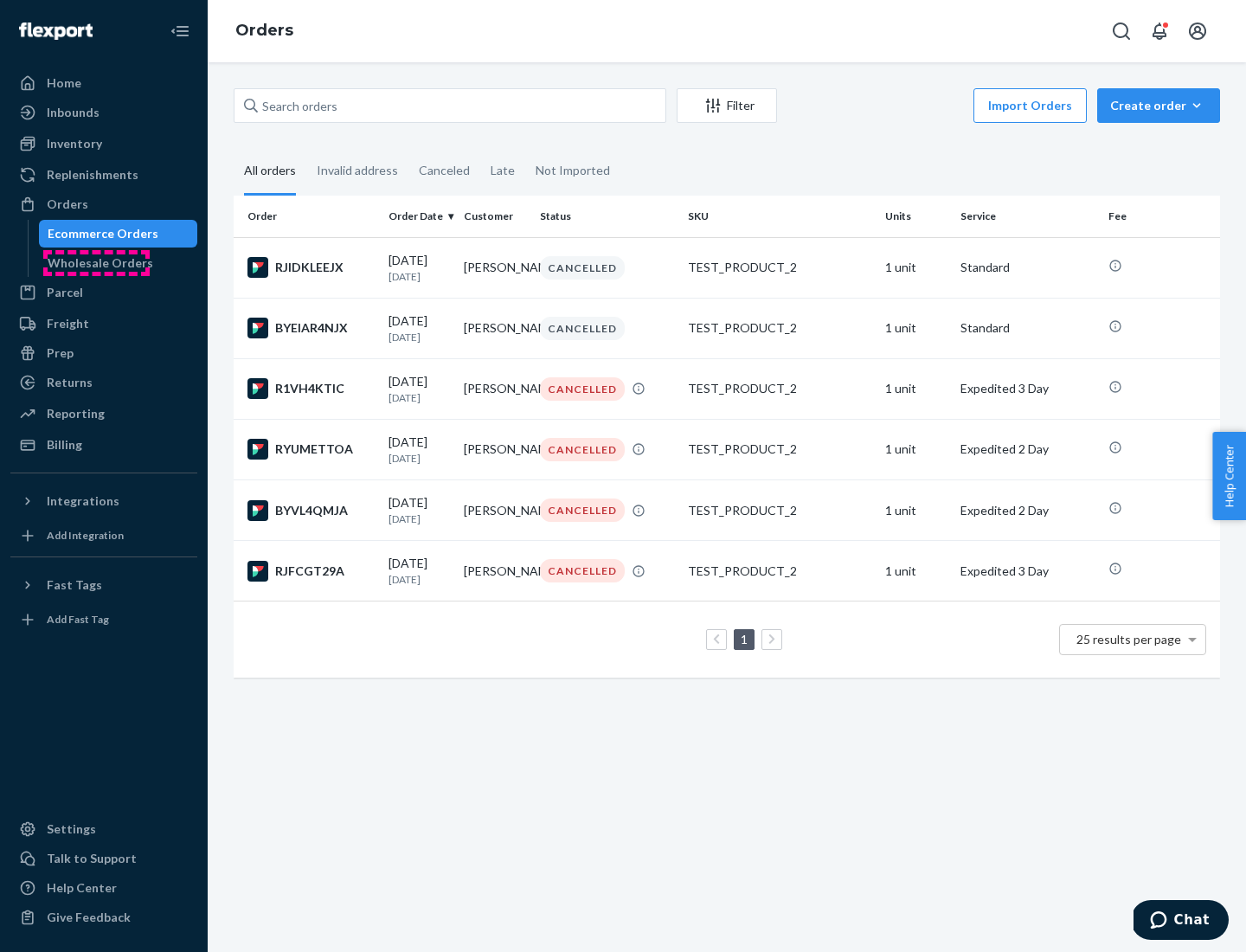
click at [96, 263] on div "Wholesale Orders" at bounding box center [100, 263] width 106 height 17
